Goal: Find specific page/section: Find specific page/section

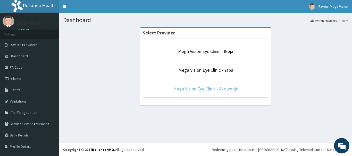
click at [202, 90] on link "Mega Vision Eye Clinic - Akowonjo" at bounding box center [205, 89] width 65 height 6
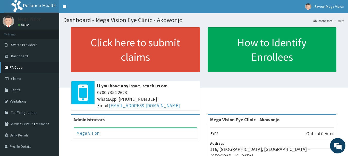
click at [18, 66] on link "PA Code" at bounding box center [29, 67] width 59 height 11
